Goal: Transaction & Acquisition: Purchase product/service

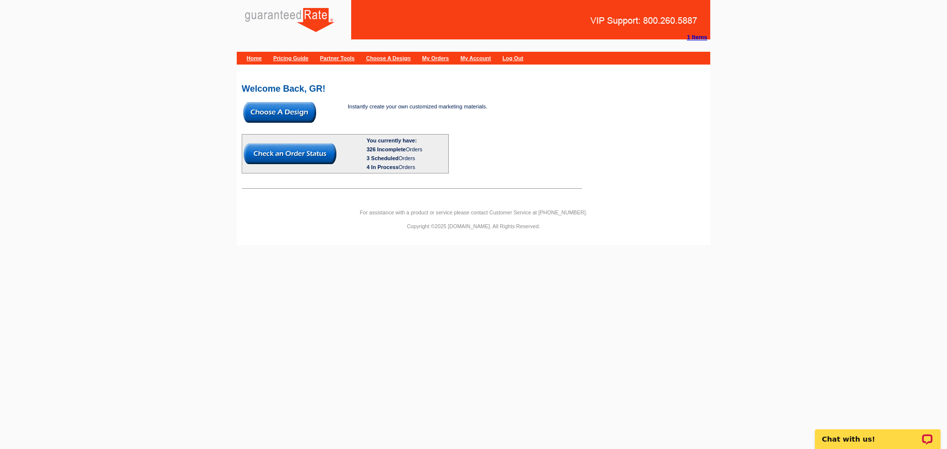
click at [285, 118] on img at bounding box center [279, 112] width 73 height 21
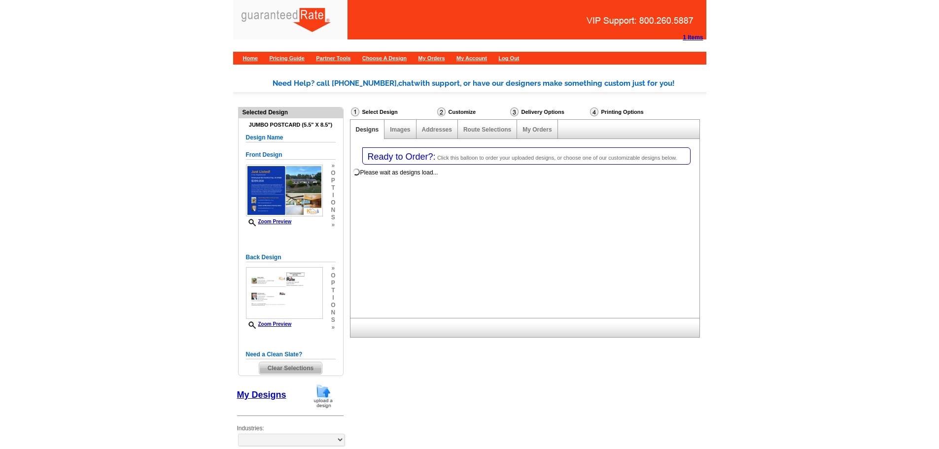
select select "1"
select select "2"
click at [258, 18] on div at bounding box center [369, 23] width 252 height 32
